Goal: Task Accomplishment & Management: Use online tool/utility

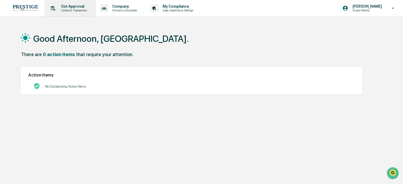
click at [59, 3] on div "Get Approval Content & Transactions" at bounding box center [70, 8] width 46 height 16
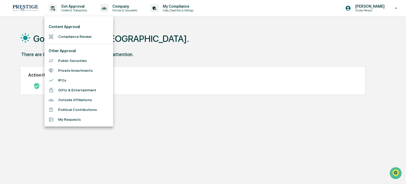
click at [95, 36] on li "Compliance Review" at bounding box center [78, 37] width 69 height 10
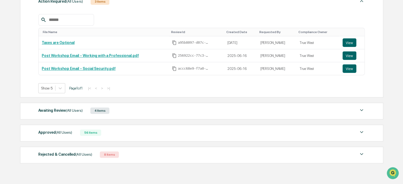
scroll to position [104, 0]
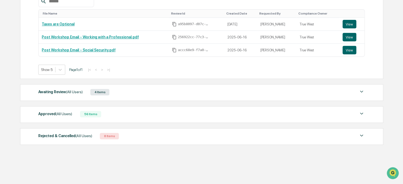
click at [104, 91] on div "4 Items" at bounding box center [99, 92] width 19 height 6
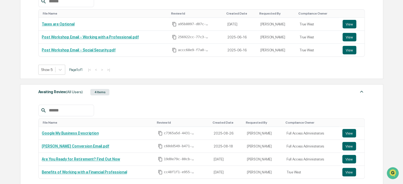
click at [104, 91] on div "4 Items" at bounding box center [99, 92] width 19 height 6
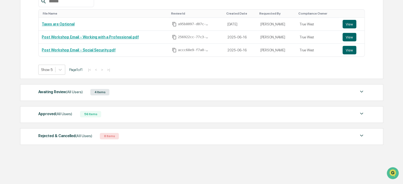
click at [86, 114] on div "56 Items" at bounding box center [90, 114] width 21 height 6
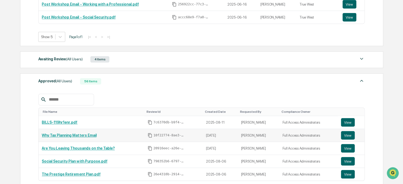
scroll to position [157, 0]
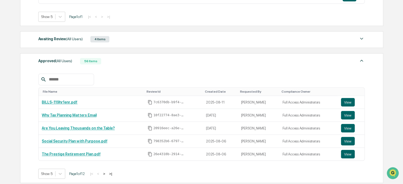
click at [62, 81] on input "text" at bounding box center [69, 79] width 45 height 7
type input "****"
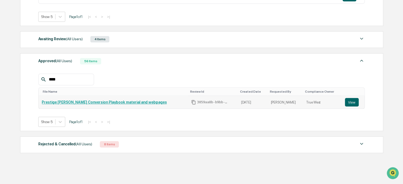
click at [89, 103] on link "Prestige [PERSON_NAME] Conversion Playbook material and webpages" at bounding box center [104, 102] width 125 height 4
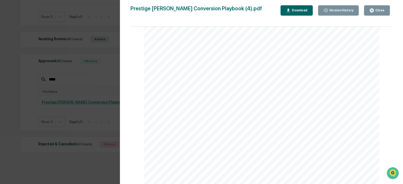
scroll to position [396, 0]
drag, startPoint x: 75, startPoint y: 113, endPoint x: 142, endPoint y: 44, distance: 96.3
click at [75, 113] on div "Version History [DATE] 06:12 PM [PERSON_NAME] [DATE] 09:30 PM [PERSON_NAME] [DA…" at bounding box center [201, 92] width 403 height 184
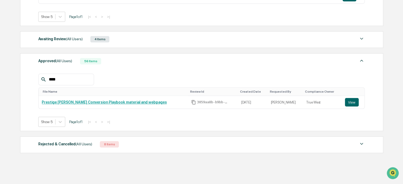
click at [349, 104] on button "View" at bounding box center [352, 102] width 14 height 8
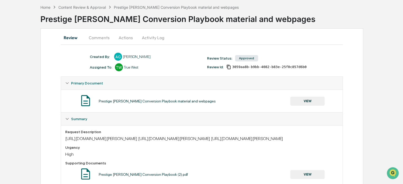
scroll to position [44, 0]
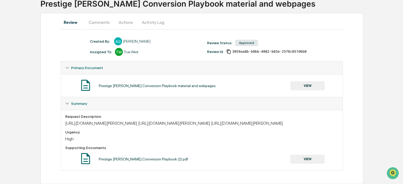
click at [91, 21] on button "Comments" at bounding box center [99, 22] width 29 height 13
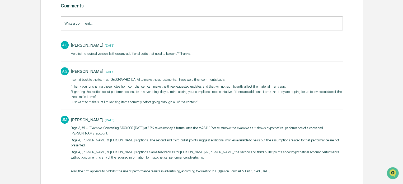
scroll to position [75, 0]
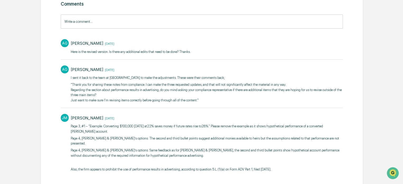
drag, startPoint x: 133, startPoint y: 149, endPoint x: 133, endPoint y: 152, distance: 2.9
drag, startPoint x: 133, startPoint y: 152, endPoint x: 72, endPoint y: 122, distance: 68.6
click at [72, 122] on div "James Mason 2 months ago Page 3, #1 – “Example: Converting $100,000 today at22%…" at bounding box center [207, 144] width 272 height 60
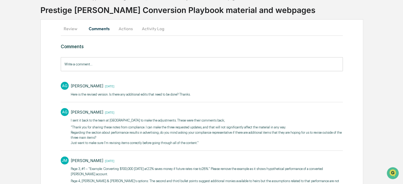
scroll to position [0, 0]
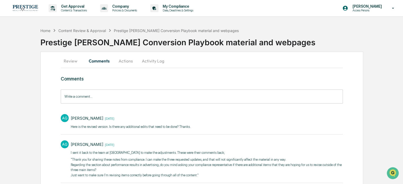
click at [117, 70] on div "Review Comments Actions Activity Log Comments Write a comment... Write a commen…" at bounding box center [201, 161] width 323 height 218
click at [77, 7] on p "Get Approval" at bounding box center [73, 6] width 33 height 4
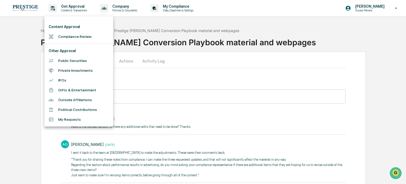
click at [6, 44] on div at bounding box center [203, 92] width 406 height 184
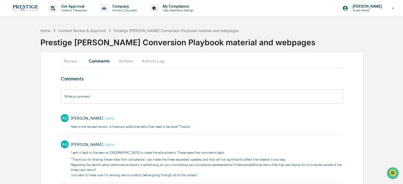
click at [89, 29] on div "Content Review & Approval" at bounding box center [82, 30] width 48 height 4
